Goal: Information Seeking & Learning: Learn about a topic

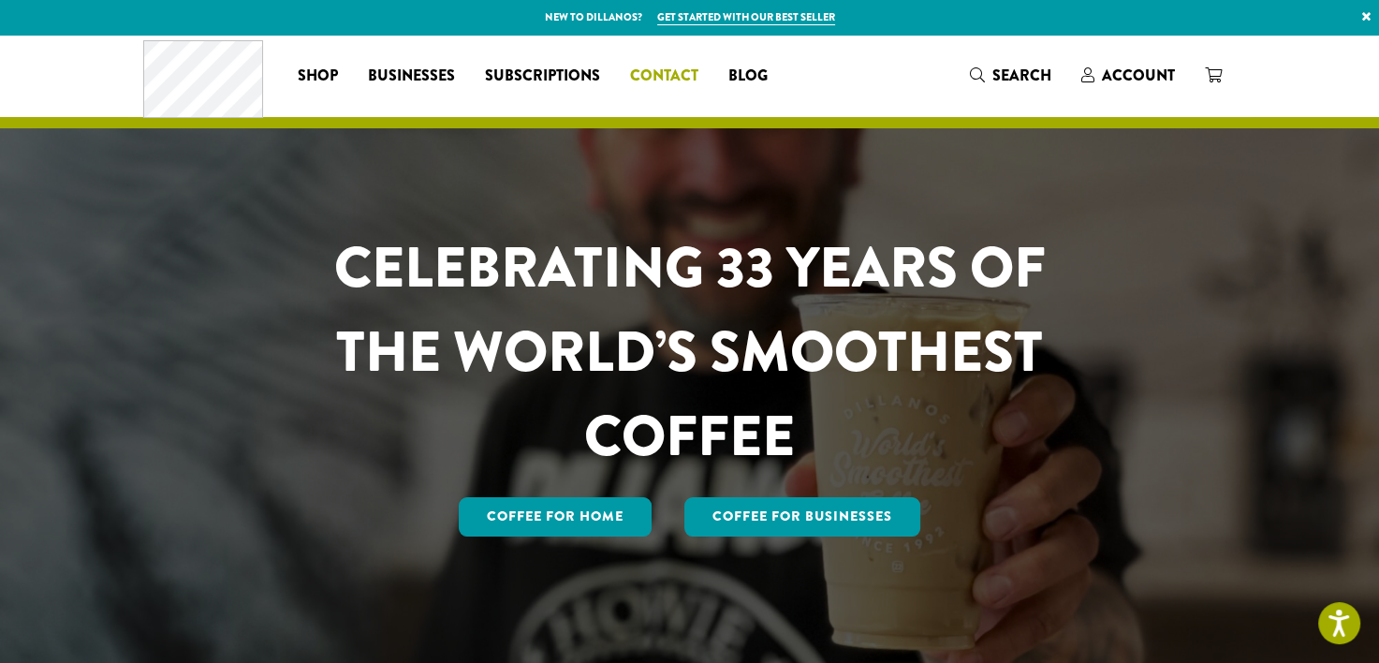
click at [661, 76] on span "Contact" at bounding box center [664, 76] width 68 height 23
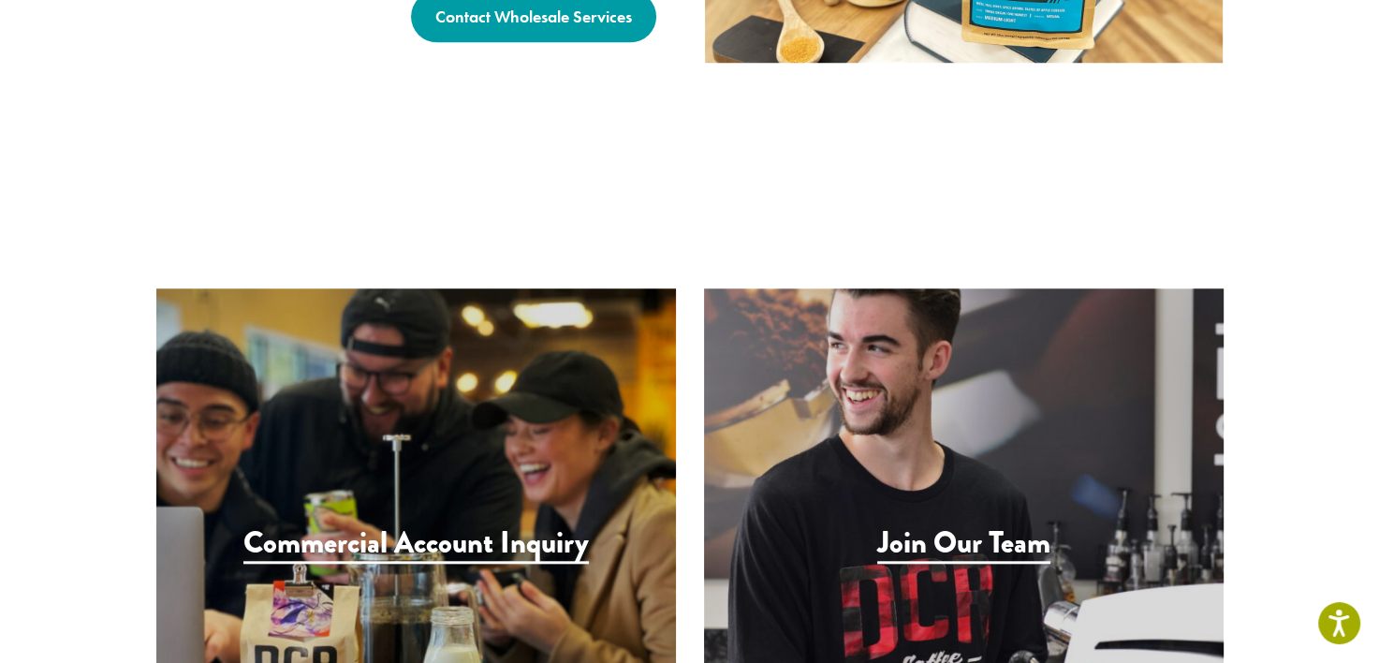
scroll to position [1832, 0]
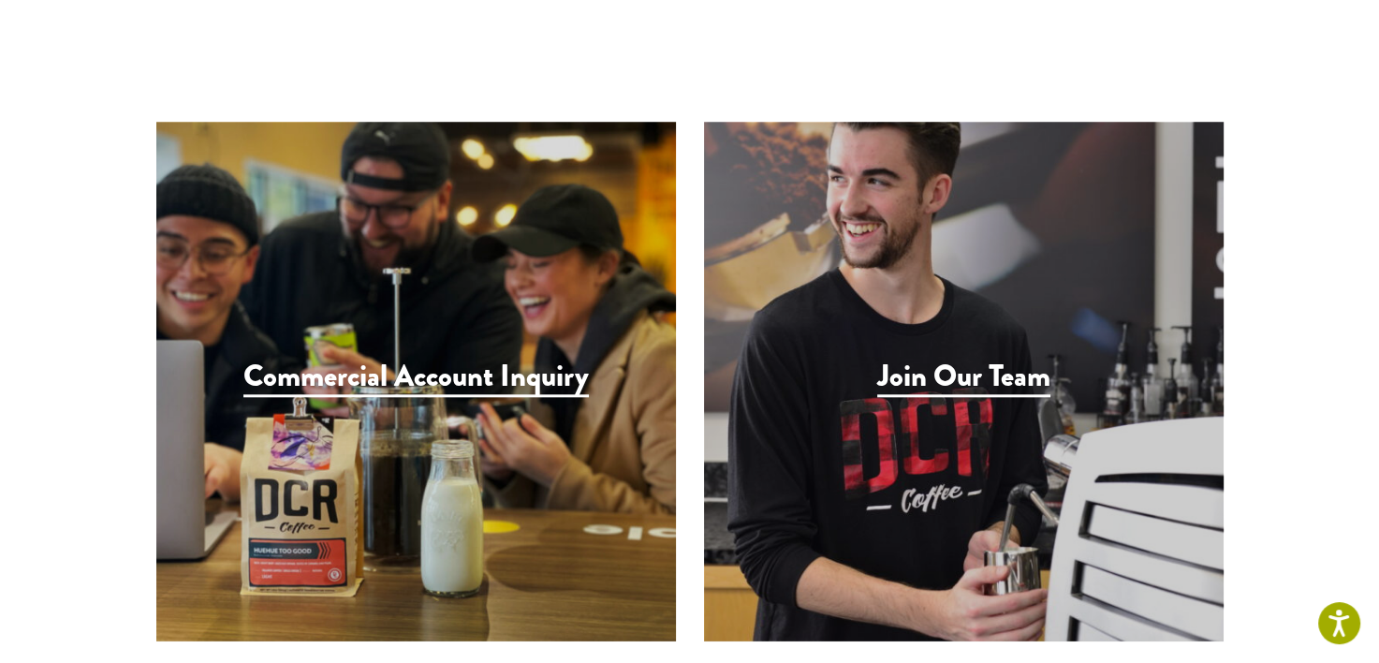
click at [1002, 359] on h3 "Join Our Team" at bounding box center [963, 378] width 173 height 38
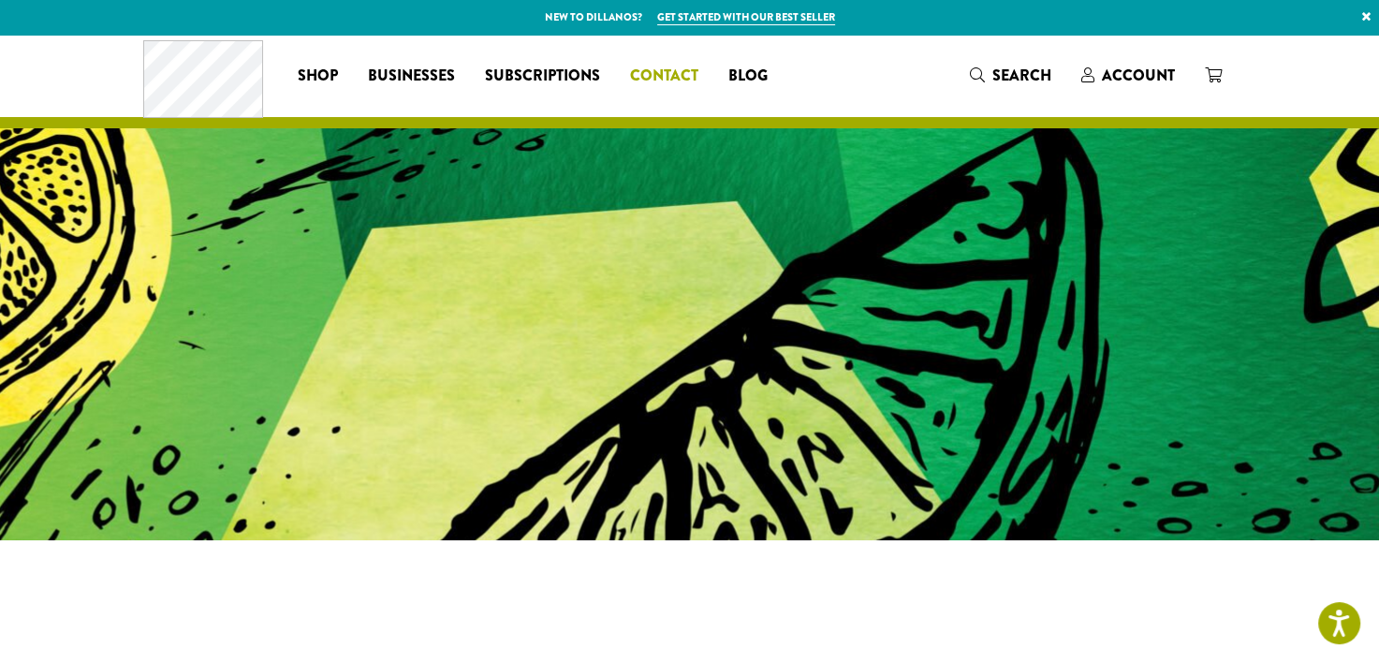
click at [651, 66] on span "Contact" at bounding box center [664, 76] width 68 height 23
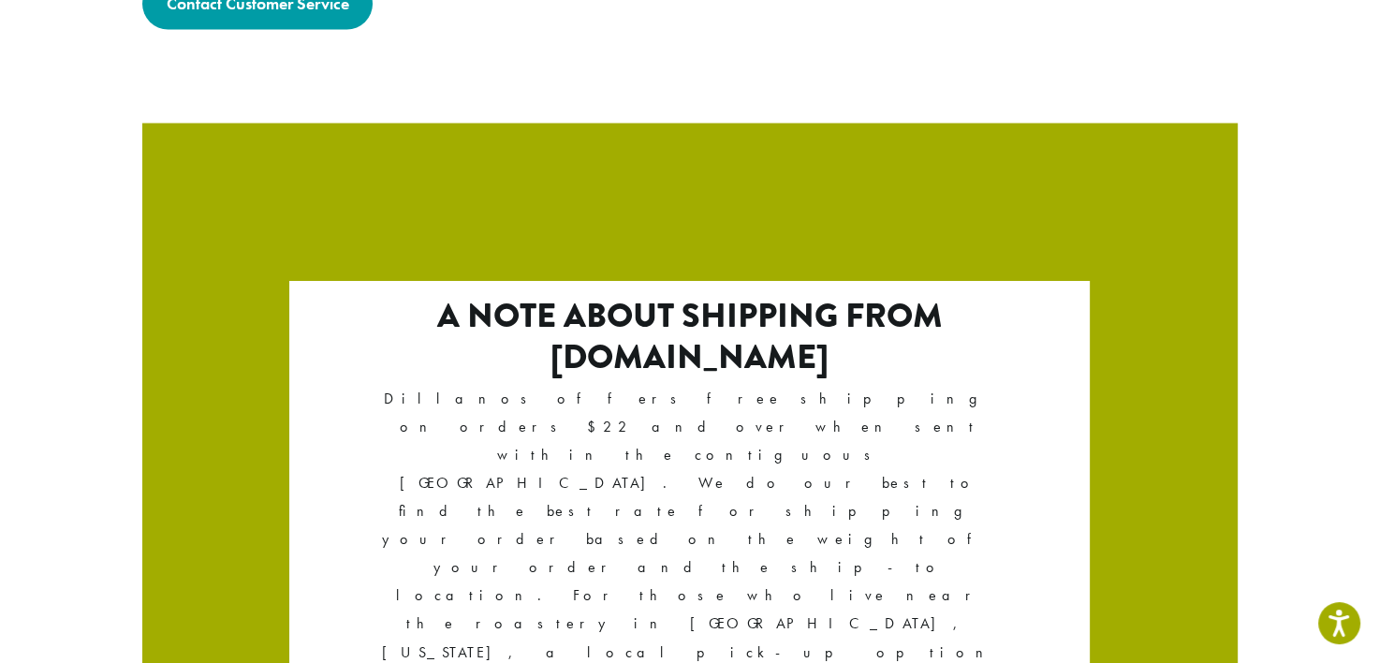
scroll to position [3291, 0]
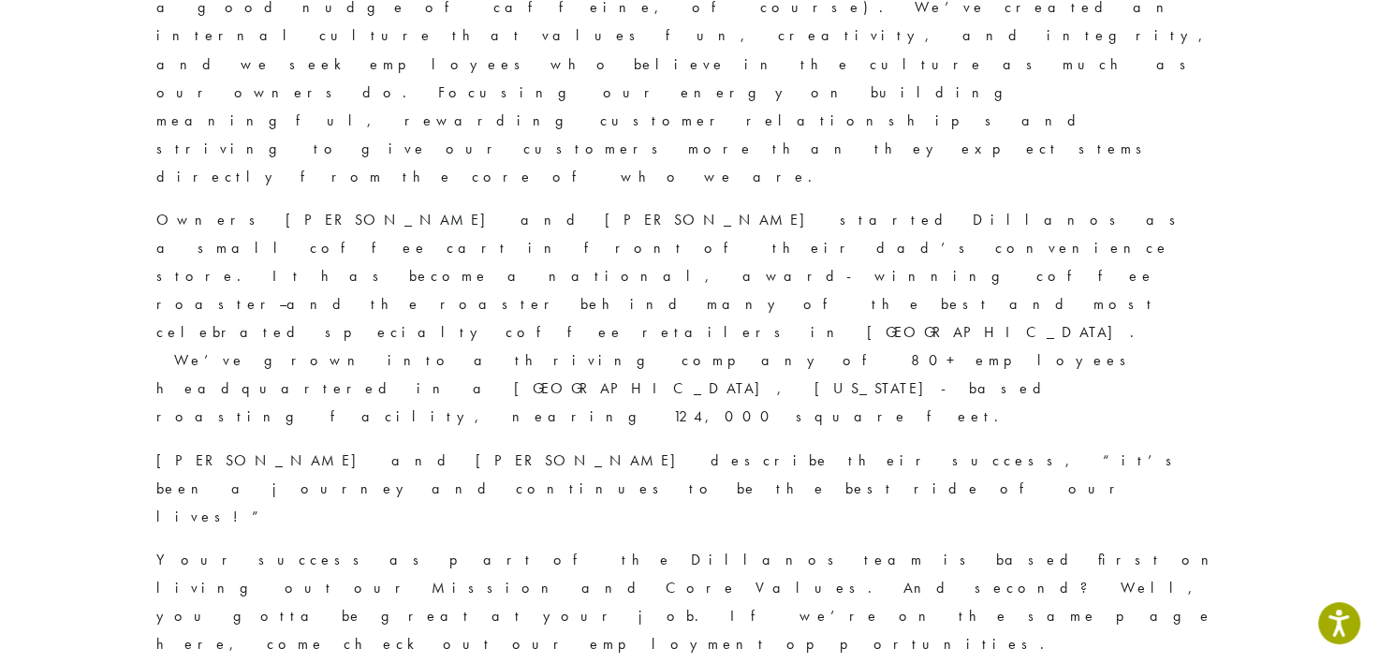
scroll to position [635, 0]
